Goal: Communication & Community: Share content

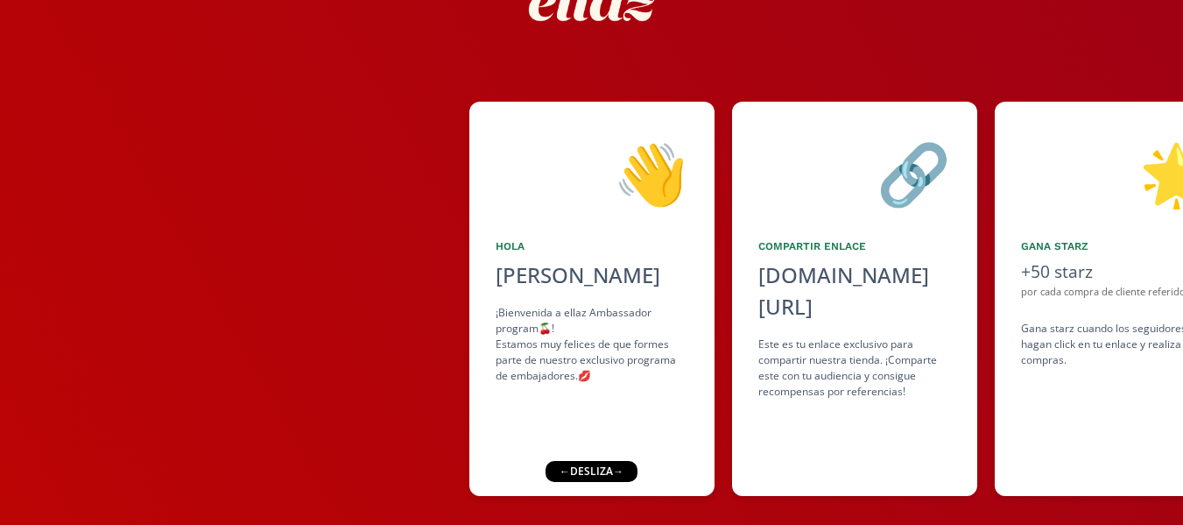
scroll to position [155, 0]
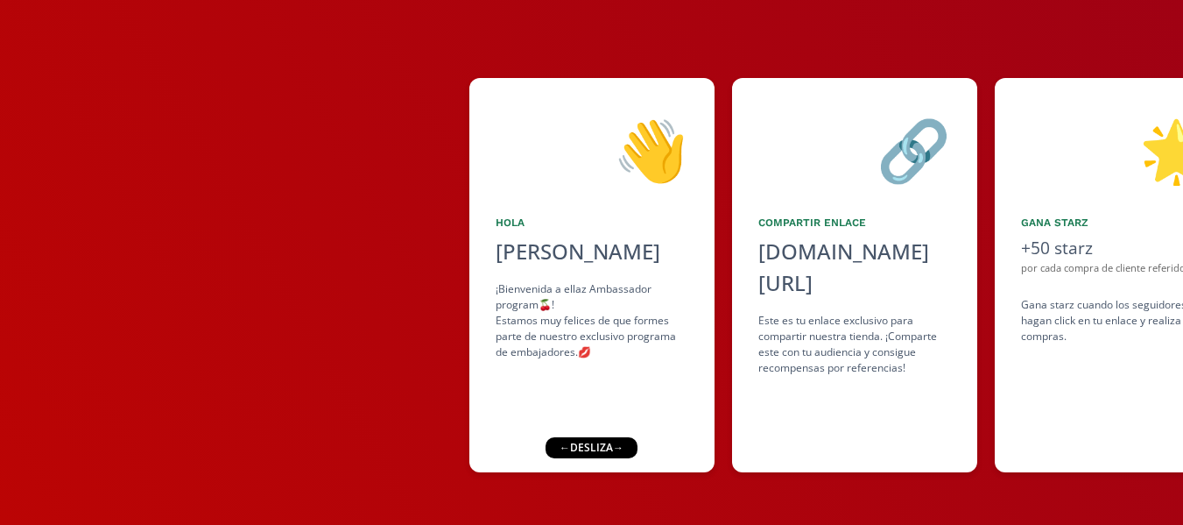
click at [602, 449] on div "← desliza →" at bounding box center [592, 447] width 92 height 21
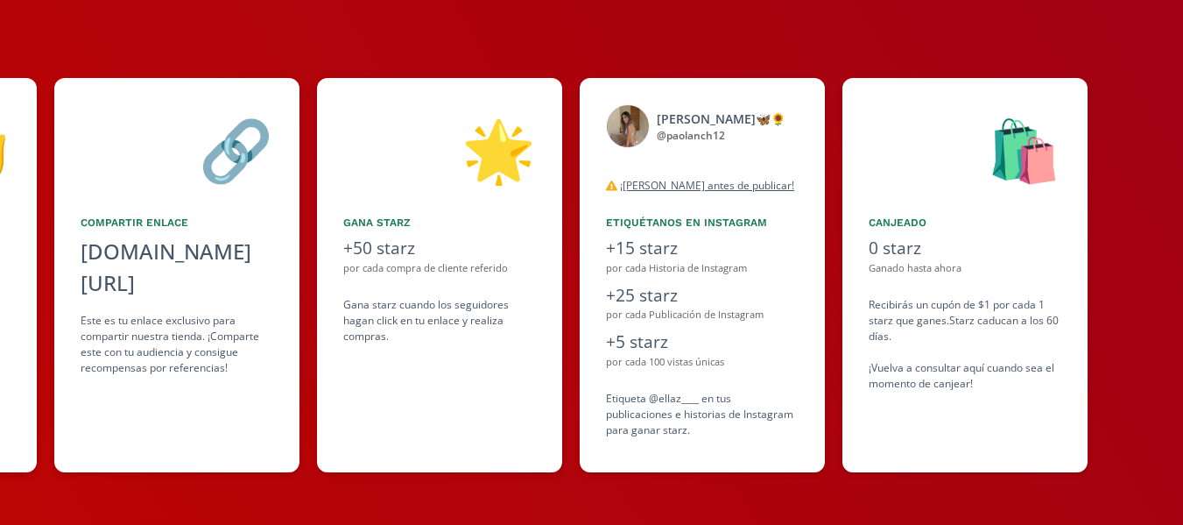
drag, startPoint x: 838, startPoint y: 376, endPoint x: 597, endPoint y: 358, distance: 241.5
click at [600, 358] on div "👋 [PERSON_NAME] ¡Bienvenida a ellaz Ambassador program🍒! Estamos muy felices de…" at bounding box center [591, 275] width 1183 height 412
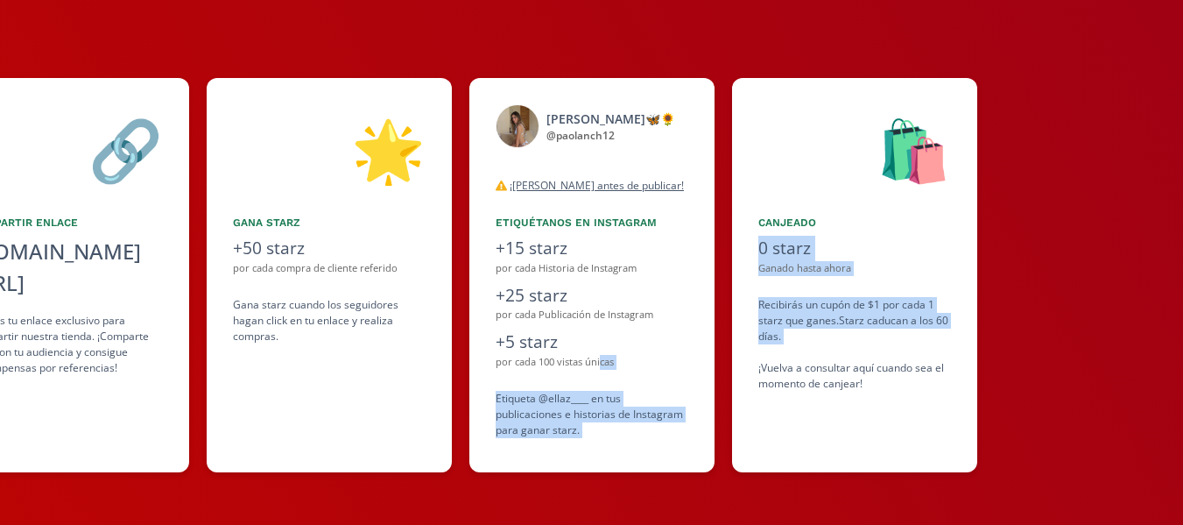
drag, startPoint x: 600, startPoint y: 357, endPoint x: 904, endPoint y: 359, distance: 303.9
click at [904, 359] on div "👋 [PERSON_NAME] ¡Bienvenida a ellaz Ambassador program🍒! Estamos muy felices de…" at bounding box center [591, 275] width 1183 height 412
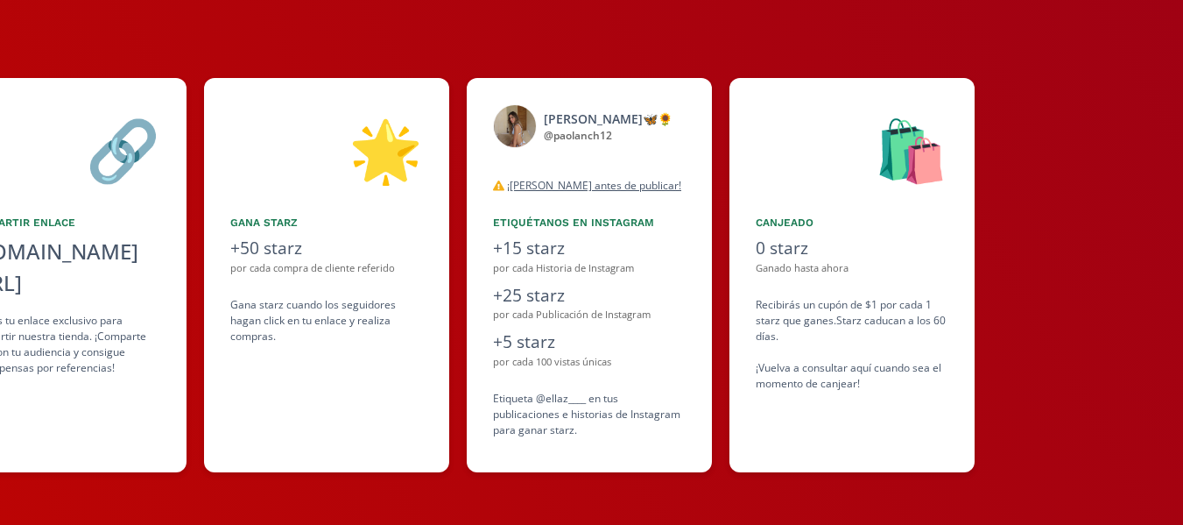
click at [126, 390] on div "🔗 Compartir Enlace [DOMAIN_NAME][URL] click to copy Este es tu enlace exclusivo…" at bounding box center [63, 275] width 245 height 394
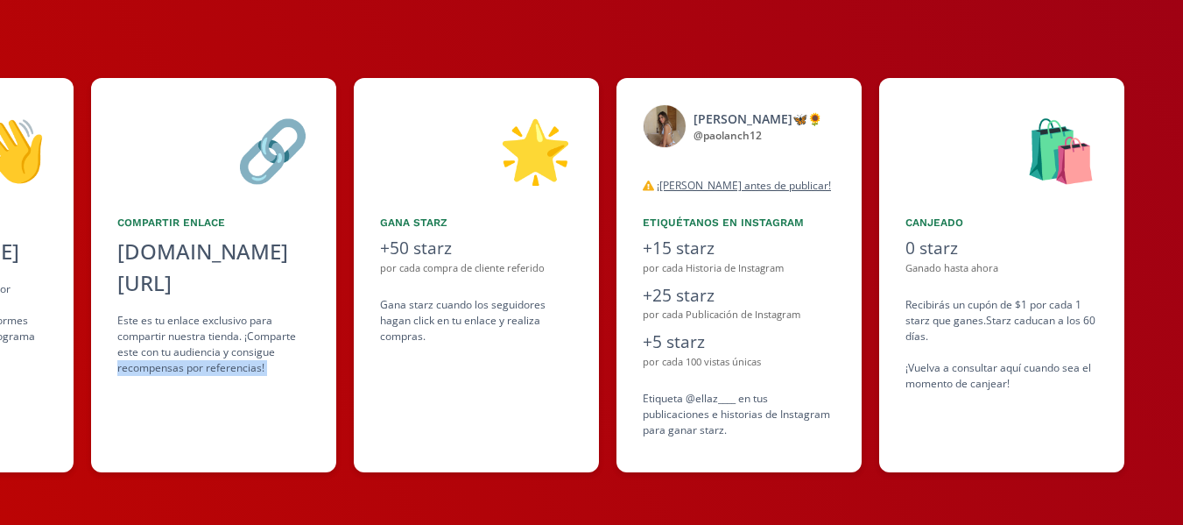
scroll to position [0, 536]
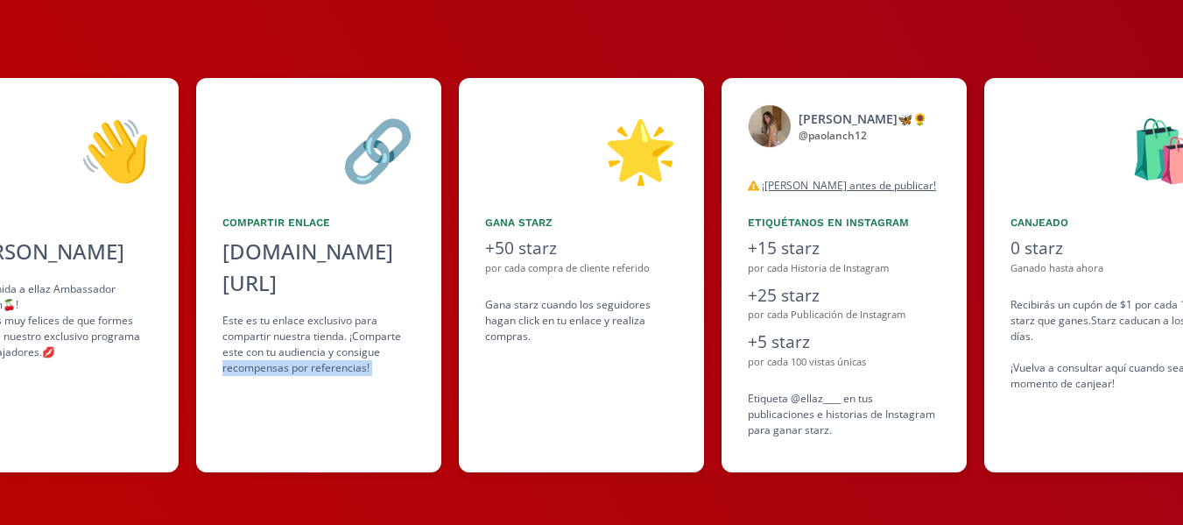
drag, startPoint x: 125, startPoint y: 387, endPoint x: 210, endPoint y: 363, distance: 88.4
click at [210, 363] on div "🔗 Compartir Enlace [DOMAIN_NAME][URL] click to copy Este es tu enlace exclusivo…" at bounding box center [318, 275] width 245 height 394
click at [370, 380] on div "🔗 Compartir Enlace [DOMAIN_NAME][URL] click to copy Este es tu enlace exclusivo…" at bounding box center [318, 275] width 245 height 394
drag, startPoint x: 905, startPoint y: 315, endPoint x: 850, endPoint y: 326, distance: 55.3
click at [850, 326] on div "[PERSON_NAME]🦋🌻 @ paolanch12 desconectado ¡[PERSON_NAME] antes de publicar! Tan…" at bounding box center [844, 275] width 245 height 394
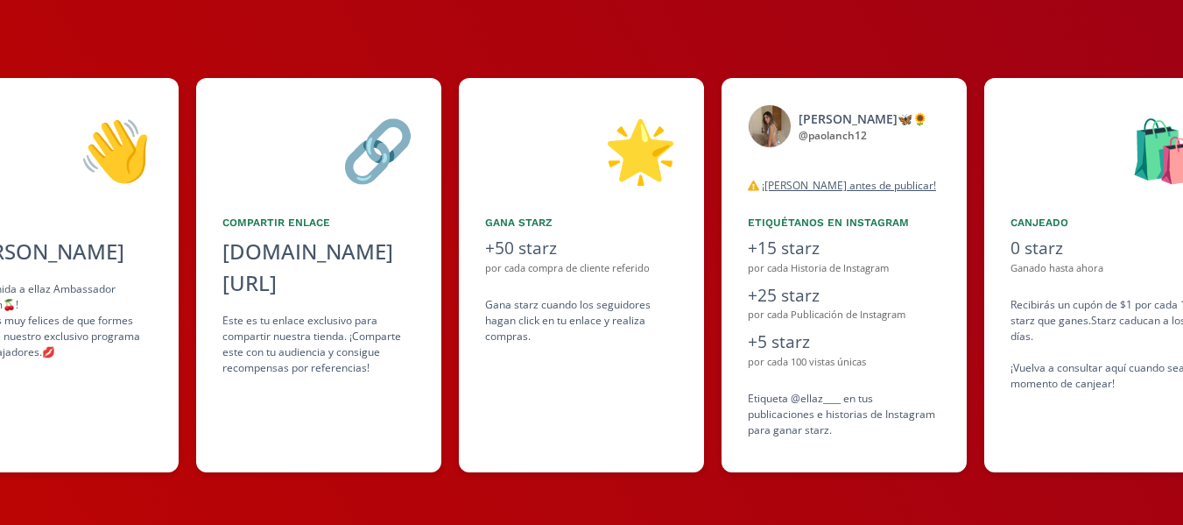
click at [801, 483] on div "👋 [PERSON_NAME] ¡Bienvenida a ellaz Ambassador program🍒! Estamos muy felices de…" at bounding box center [591, 204] width 1183 height 641
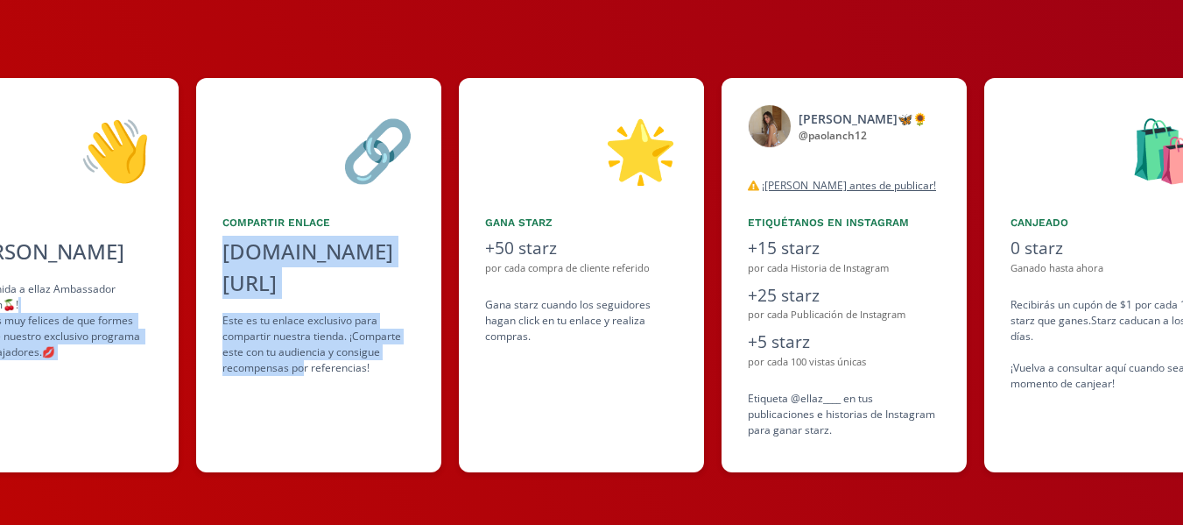
drag, startPoint x: 117, startPoint y: 312, endPoint x: 301, endPoint y: 335, distance: 185.5
click at [301, 335] on div "👋 [PERSON_NAME] ¡Bienvenida a ellaz Ambassador program🍒! Estamos muy felices de…" at bounding box center [591, 275] width 1183 height 412
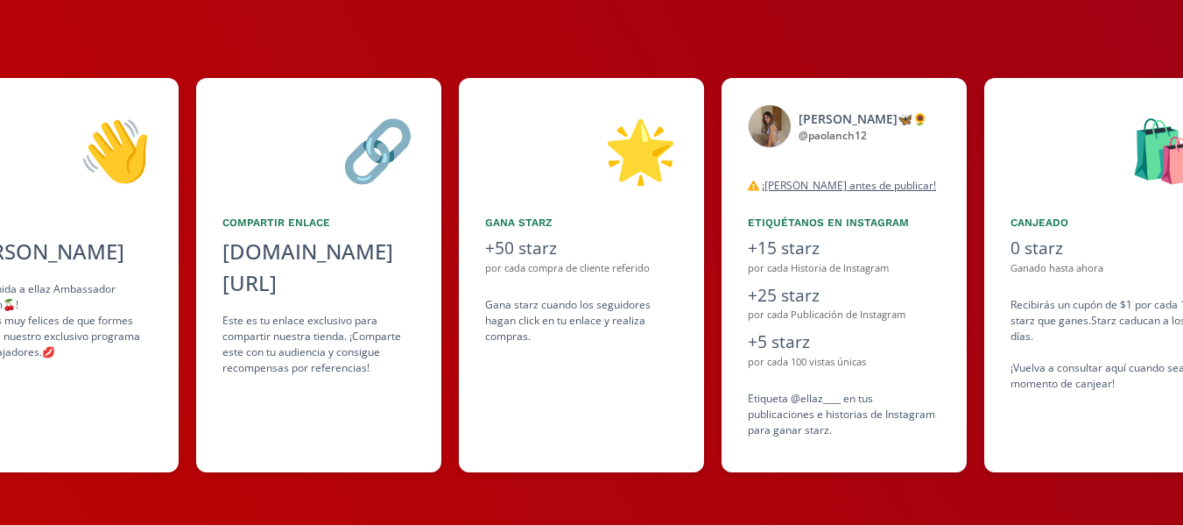
click at [320, 392] on div "🔗 Compartir Enlace [DOMAIN_NAME][URL] click to copy Este es tu enlace exclusivo…" at bounding box center [318, 275] width 245 height 394
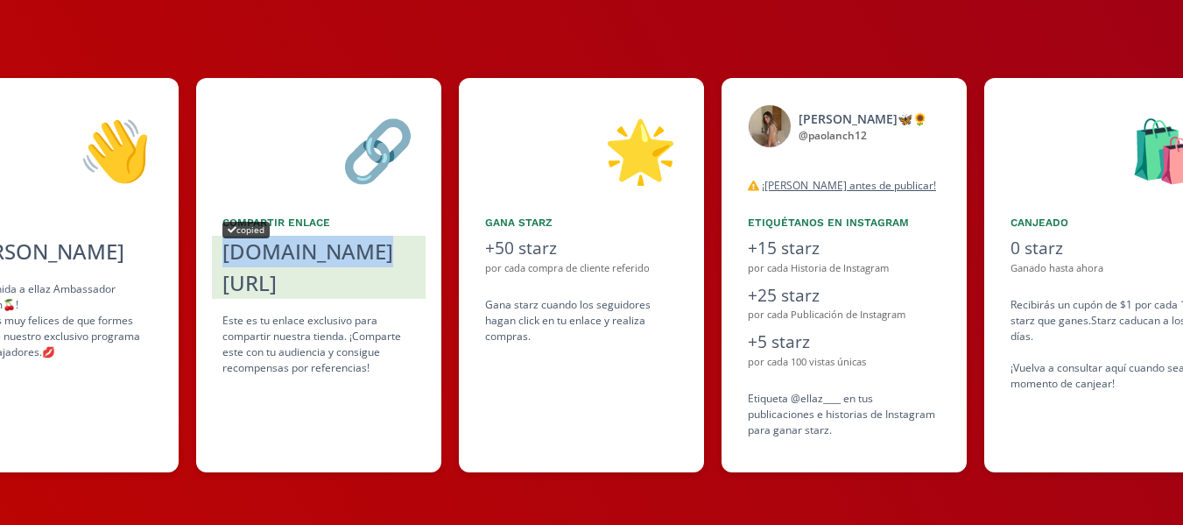
click at [316, 257] on div "[DOMAIN_NAME][URL]" at bounding box center [318, 267] width 193 height 63
copy div "[DOMAIN_NAME][URL]"
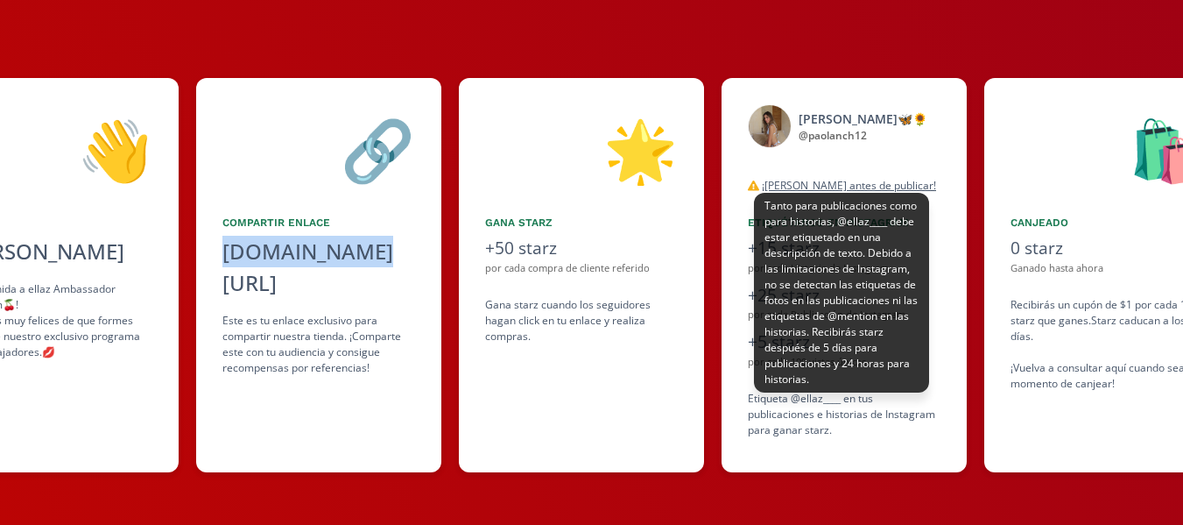
click at [810, 182] on u "¡[PERSON_NAME] antes de publicar!" at bounding box center [849, 185] width 174 height 15
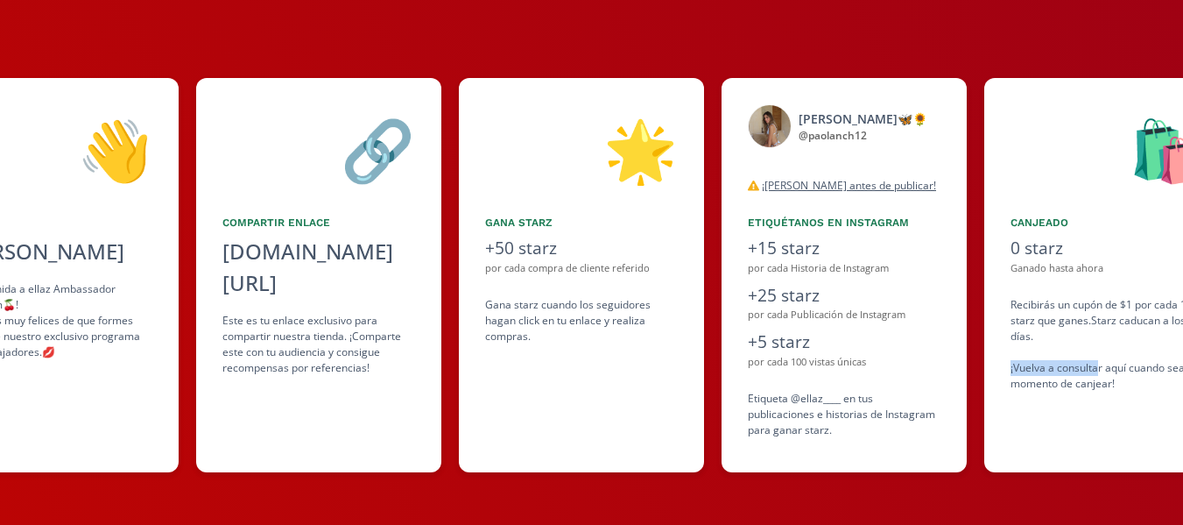
drag, startPoint x: 1098, startPoint y: 367, endPoint x: 993, endPoint y: 372, distance: 105.2
click at [993, 372] on div "🛍️ Canjeado 0 starz Ganado hasta ahora Recibirás un cupón de $1 por cada 1 star…" at bounding box center [1106, 275] width 245 height 394
click at [1067, 437] on div "🛍️ Canjeado 0 starz Ganado hasta ahora Recibirás un cupón de $1 por cada 1 star…" at bounding box center [1106, 275] width 245 height 394
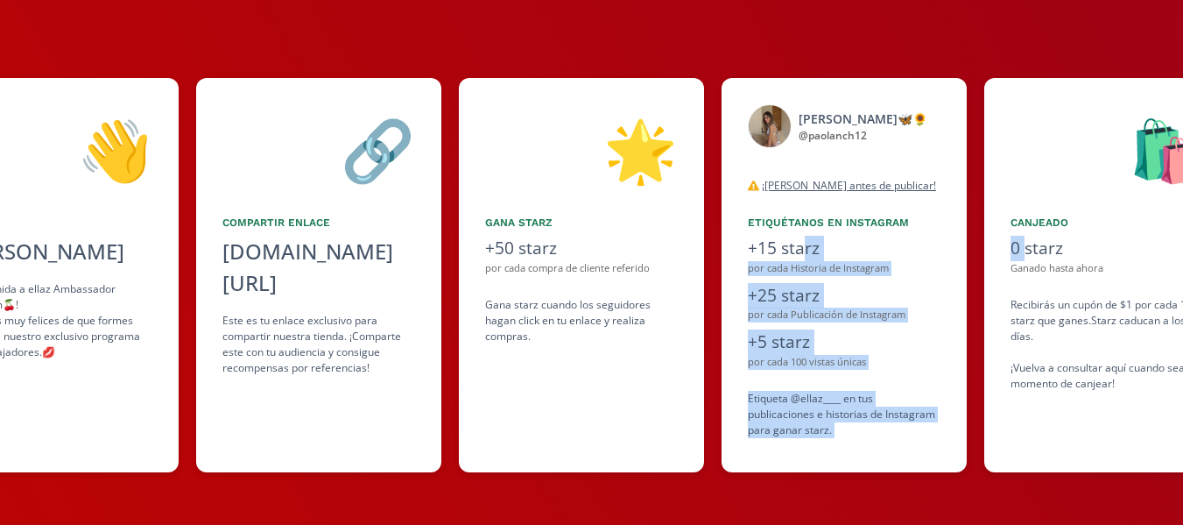
drag, startPoint x: 1028, startPoint y: 236, endPoint x: 799, endPoint y: 240, distance: 229.5
click at [799, 240] on div "👋 [PERSON_NAME] ¡Bienvenida a ellaz Ambassador program🍒! Estamos muy felices de…" at bounding box center [591, 275] width 1183 height 412
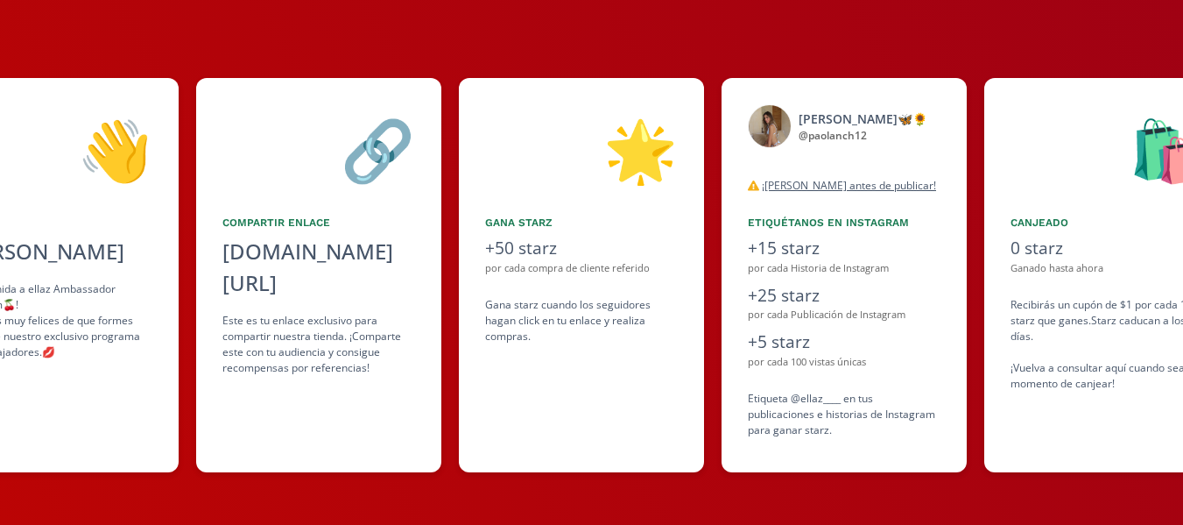
click at [1026, 429] on div "🛍️ Canjeado 0 starz Ganado hasta ahora Recibirás un cupón de $1 por cada 1 star…" at bounding box center [1106, 275] width 245 height 394
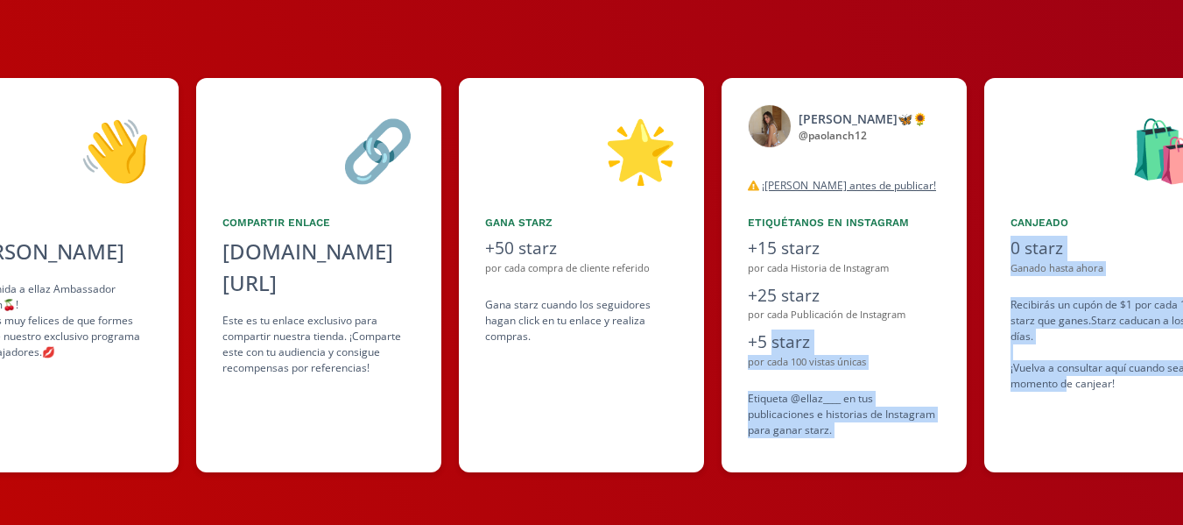
drag, startPoint x: 1067, startPoint y: 391, endPoint x: 771, endPoint y: 328, distance: 302.5
click at [774, 328] on div "👋 [PERSON_NAME] ¡Bienvenida a ellaz Ambassador program🍒! Estamos muy felices de…" at bounding box center [591, 275] width 1183 height 412
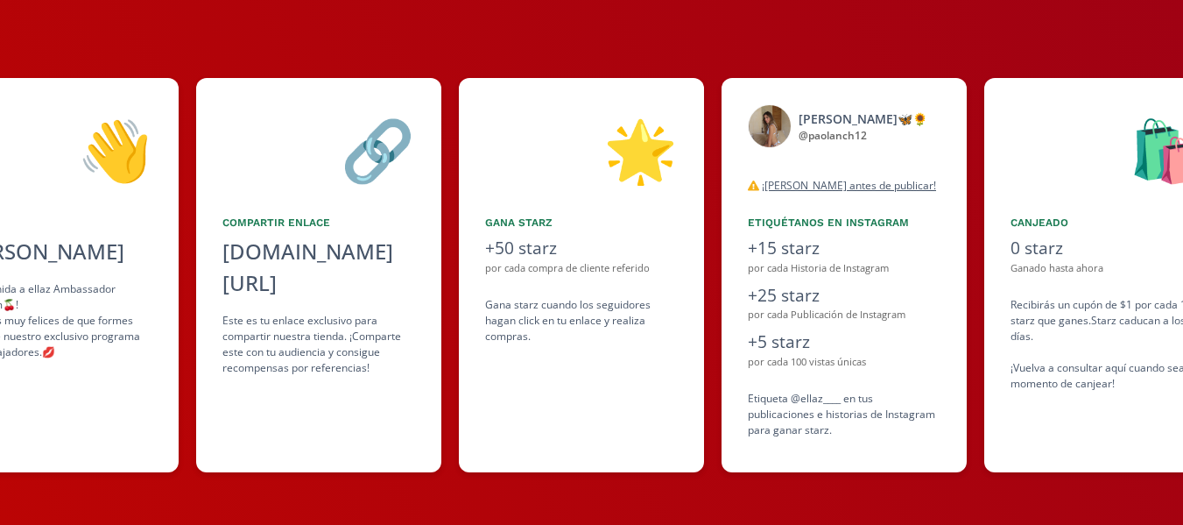
click at [406, 272] on div "🔗 Compartir Enlace [DOMAIN_NAME][URL] click to copy Este es tu enlace exclusivo…" at bounding box center [318, 275] width 245 height 394
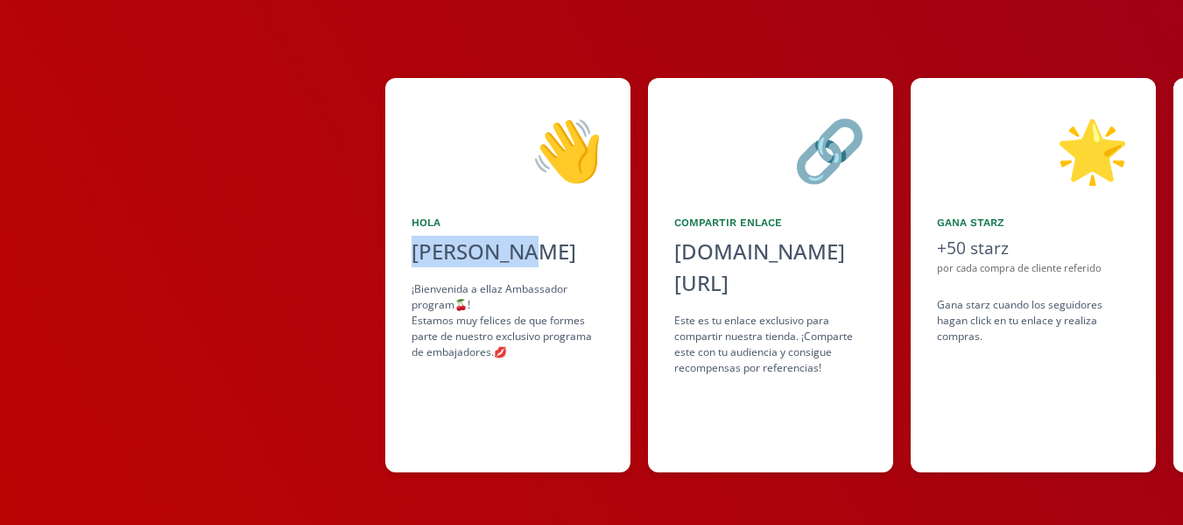
scroll to position [0, 0]
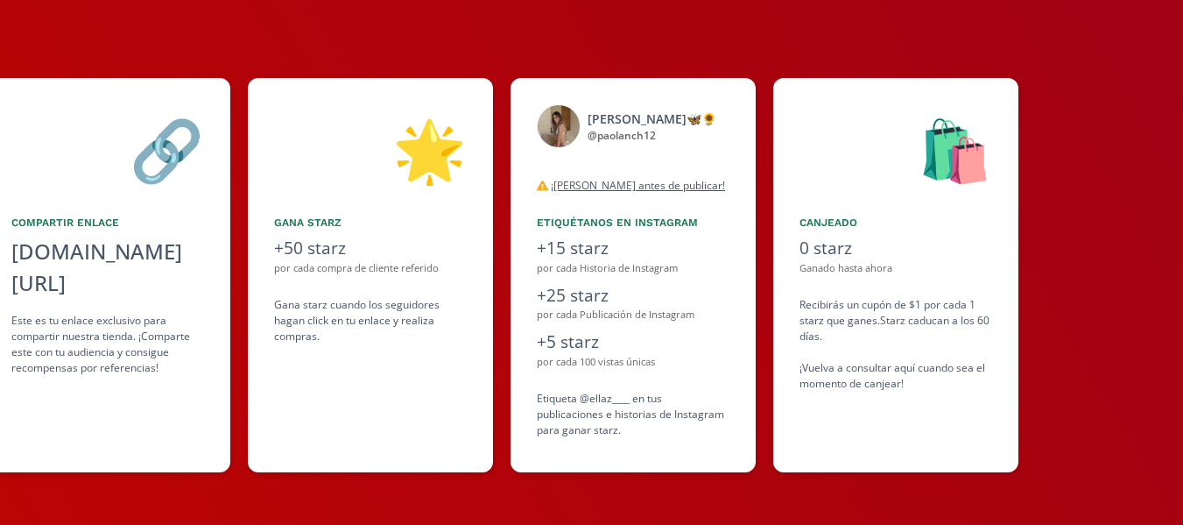
drag, startPoint x: 76, startPoint y: 271, endPoint x: 2, endPoint y: 114, distance: 173.6
click at [0, 116] on div "👋 [PERSON_NAME] ¡Bienvenida a ellaz Ambassador program🍒! Estamos muy felices de…" at bounding box center [591, 275] width 1183 height 412
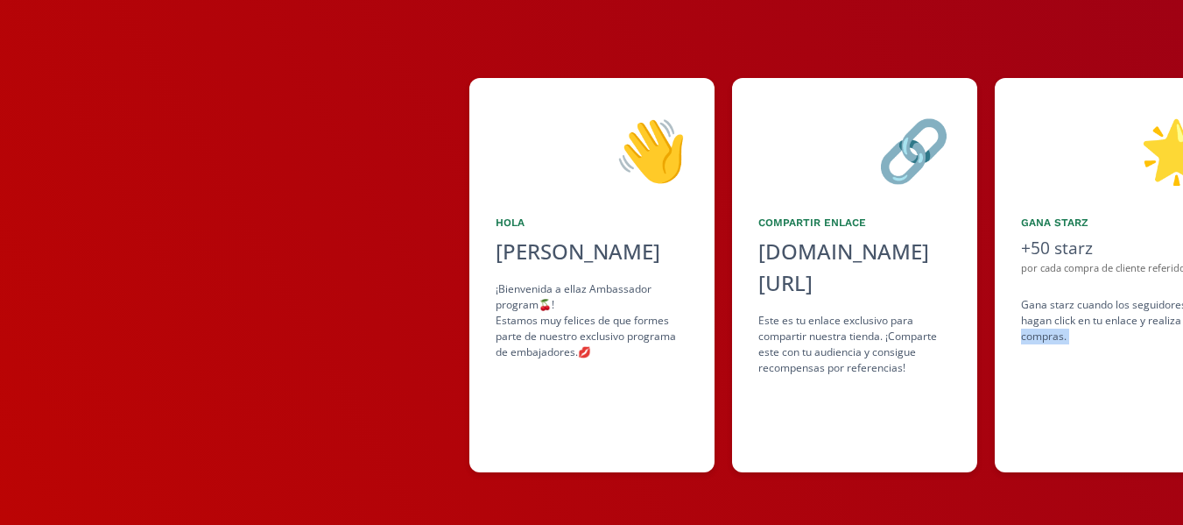
drag, startPoint x: 695, startPoint y: 258, endPoint x: 1196, endPoint y: 326, distance: 504.8
click at [1182, 328] on html "👋 [PERSON_NAME] ¡Bienvenida a ellaz Ambassador program🍒! Estamos muy felices de…" at bounding box center [591, 107] width 1183 height 525
click at [305, 270] on div at bounding box center [234, 275] width 469 height 394
